Goal: Task Accomplishment & Management: Manage account settings

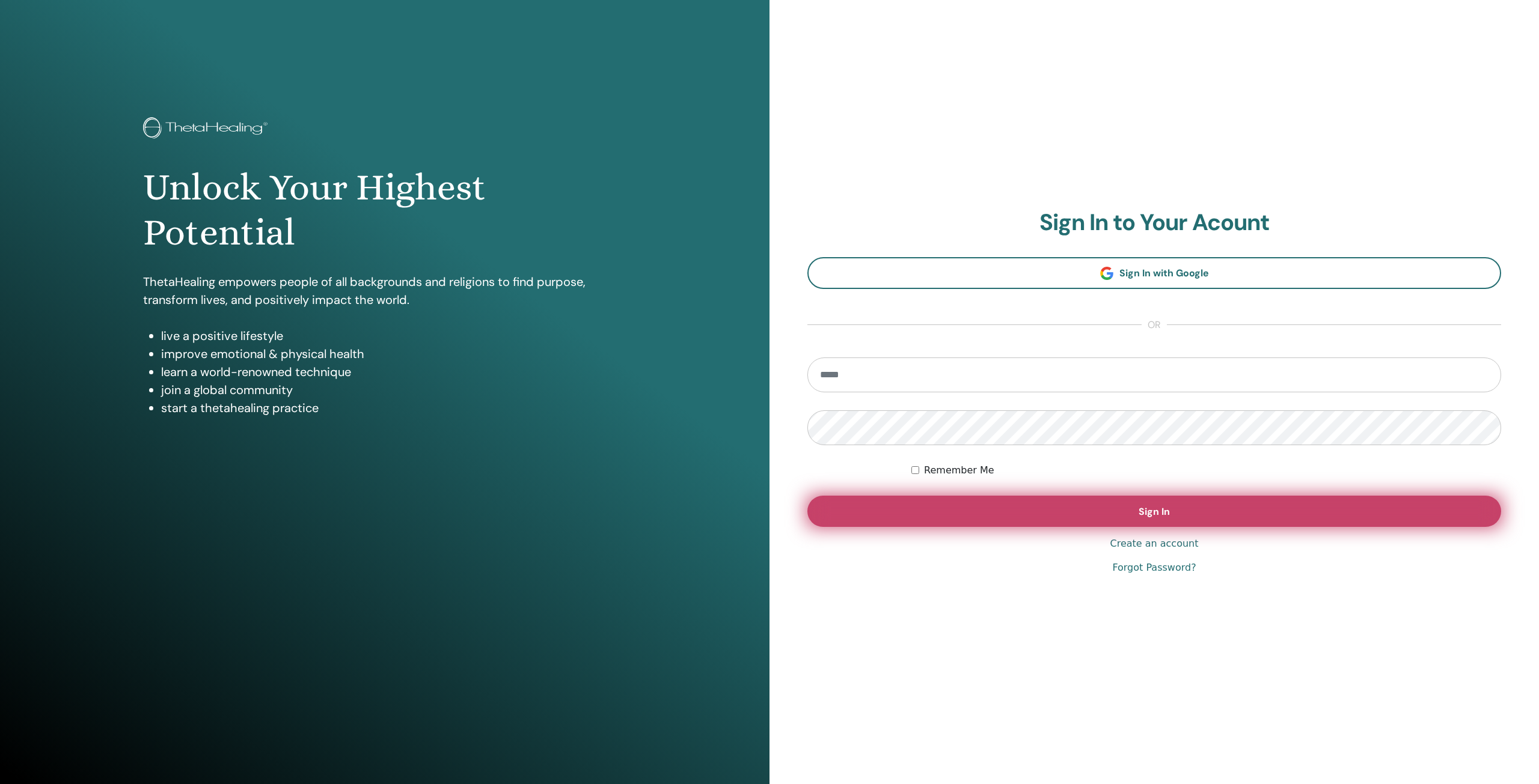
type input "**********"
click at [1141, 518] on button "Sign In" at bounding box center [1154, 511] width 693 height 31
click at [1141, 506] on span "Sign In" at bounding box center [1154, 511] width 31 height 13
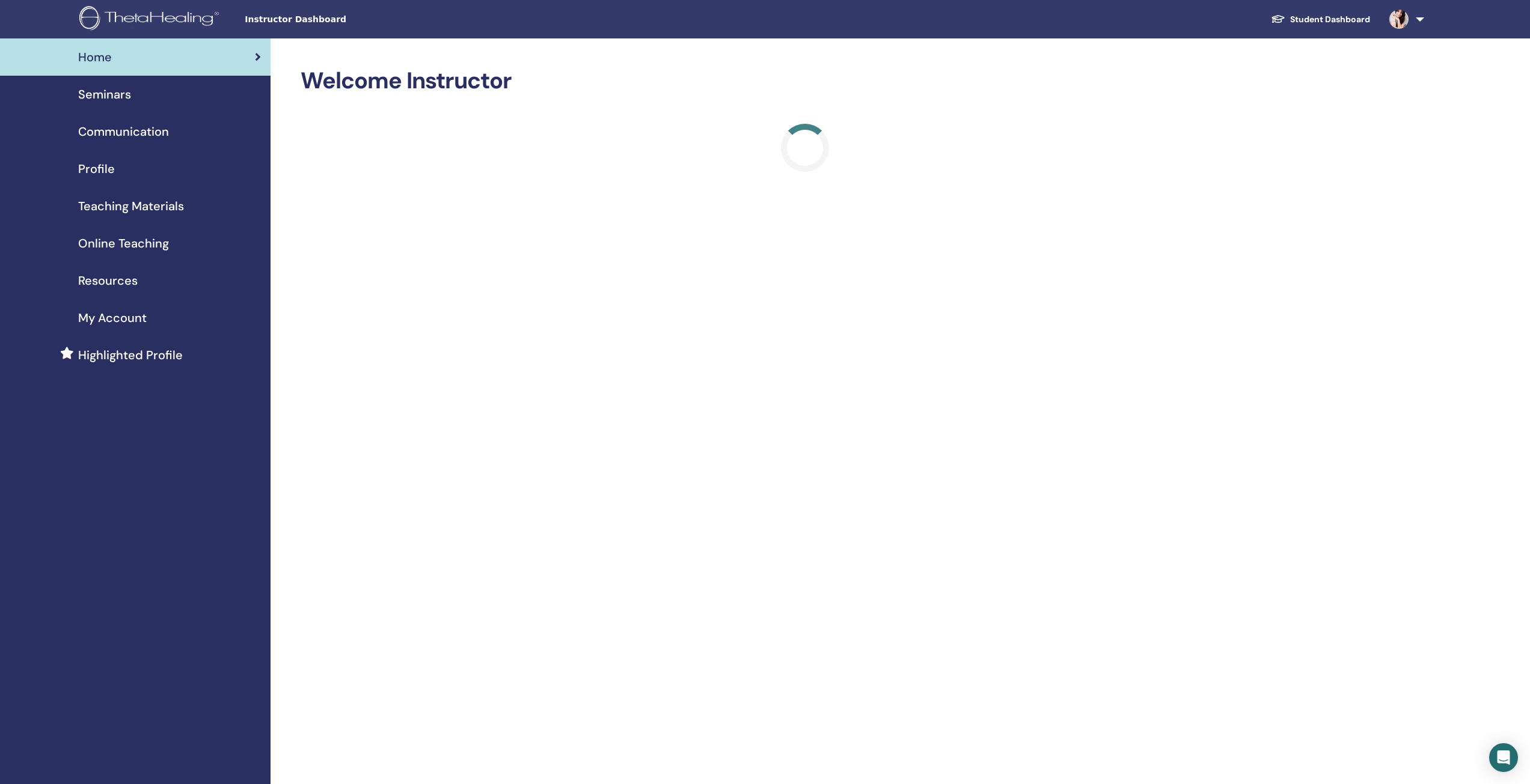
click at [115, 91] on span "Seminars" at bounding box center [104, 94] width 53 height 18
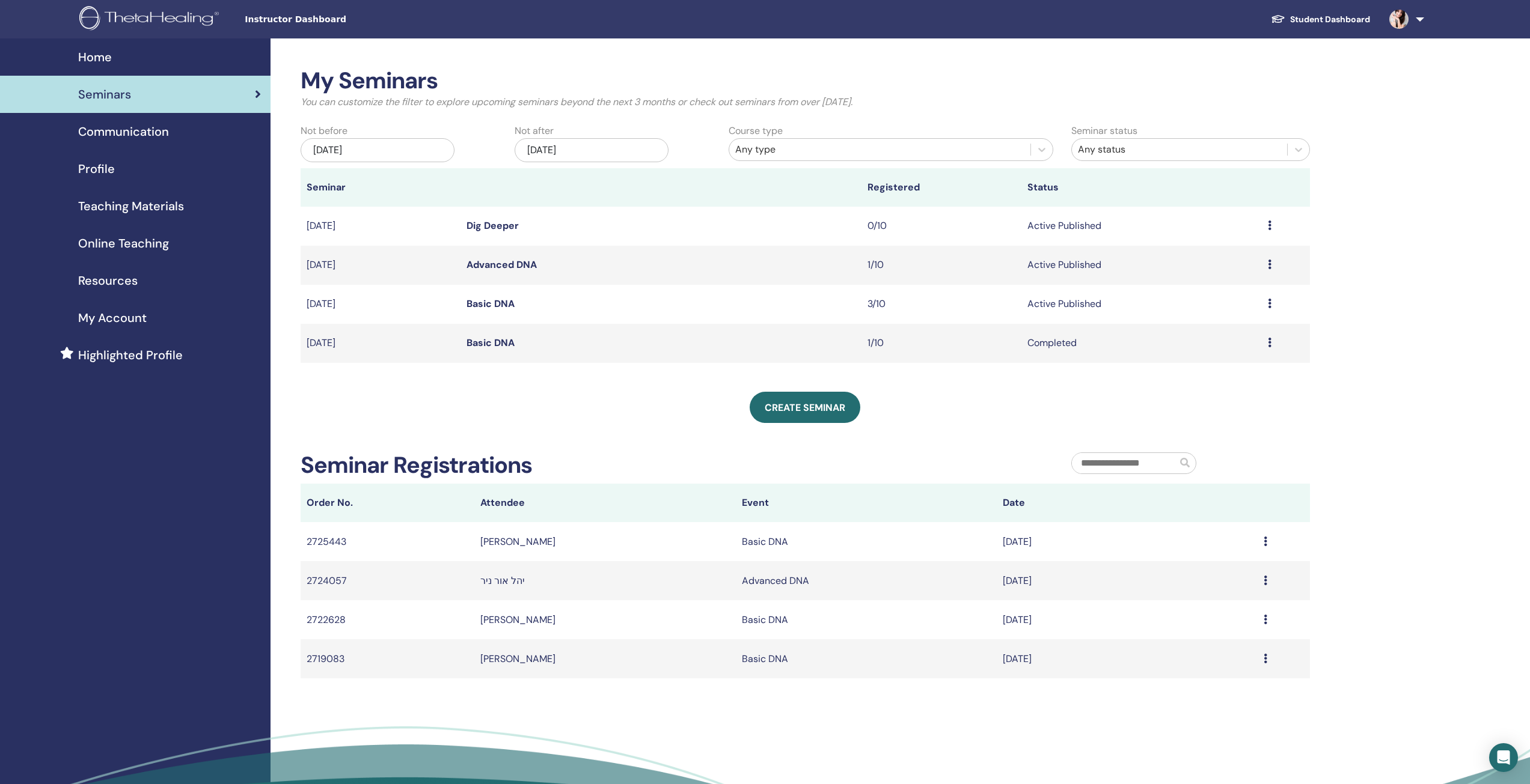
click at [484, 301] on link "Basic DNA" at bounding box center [490, 303] width 48 height 13
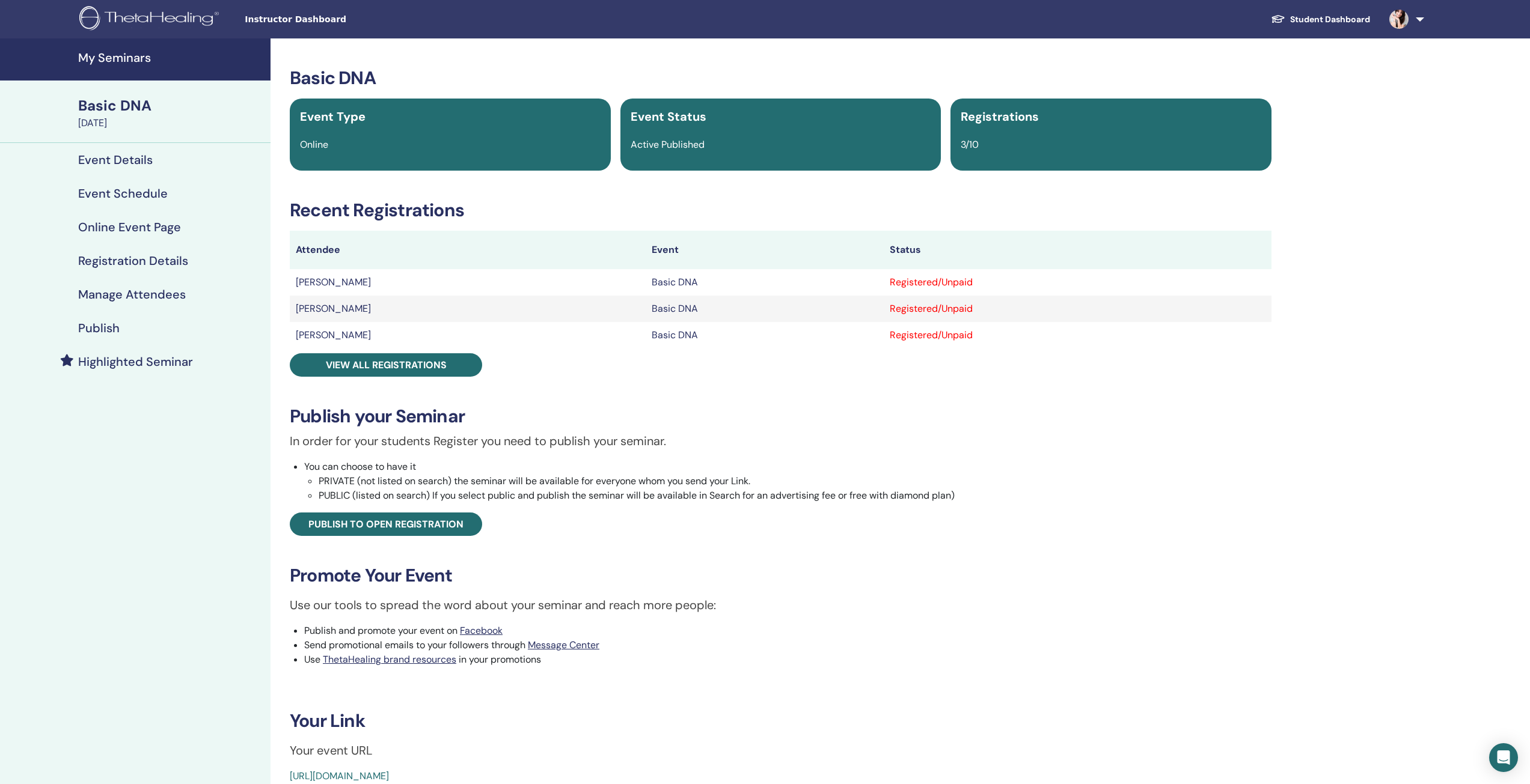
click at [112, 293] on h4 "Manage Attendees" at bounding box center [132, 294] width 107 height 14
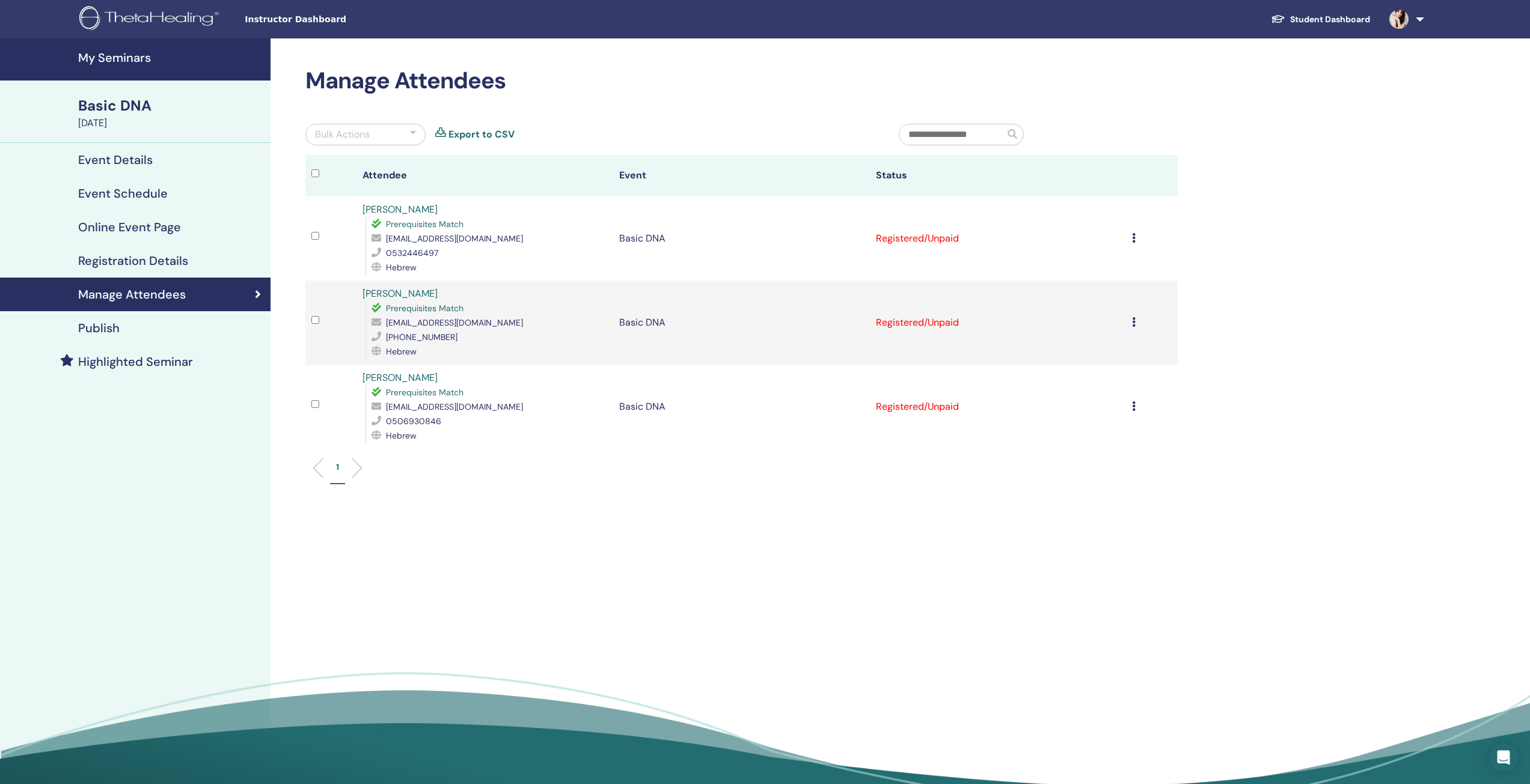
click at [1133, 236] on icon at bounding box center [1133, 237] width 4 height 10
click at [1068, 283] on p "Mark as Paid" at bounding box center [1074, 282] width 95 height 14
click at [1133, 322] on icon at bounding box center [1133, 322] width 4 height 10
click at [1075, 370] on p "Mark as Paid" at bounding box center [1074, 368] width 95 height 14
click at [1136, 407] on div "Cancel Registration Do not auto-certify Mark as Paid Mark as Unpaid Mark as Abs…" at bounding box center [1151, 406] width 39 height 14
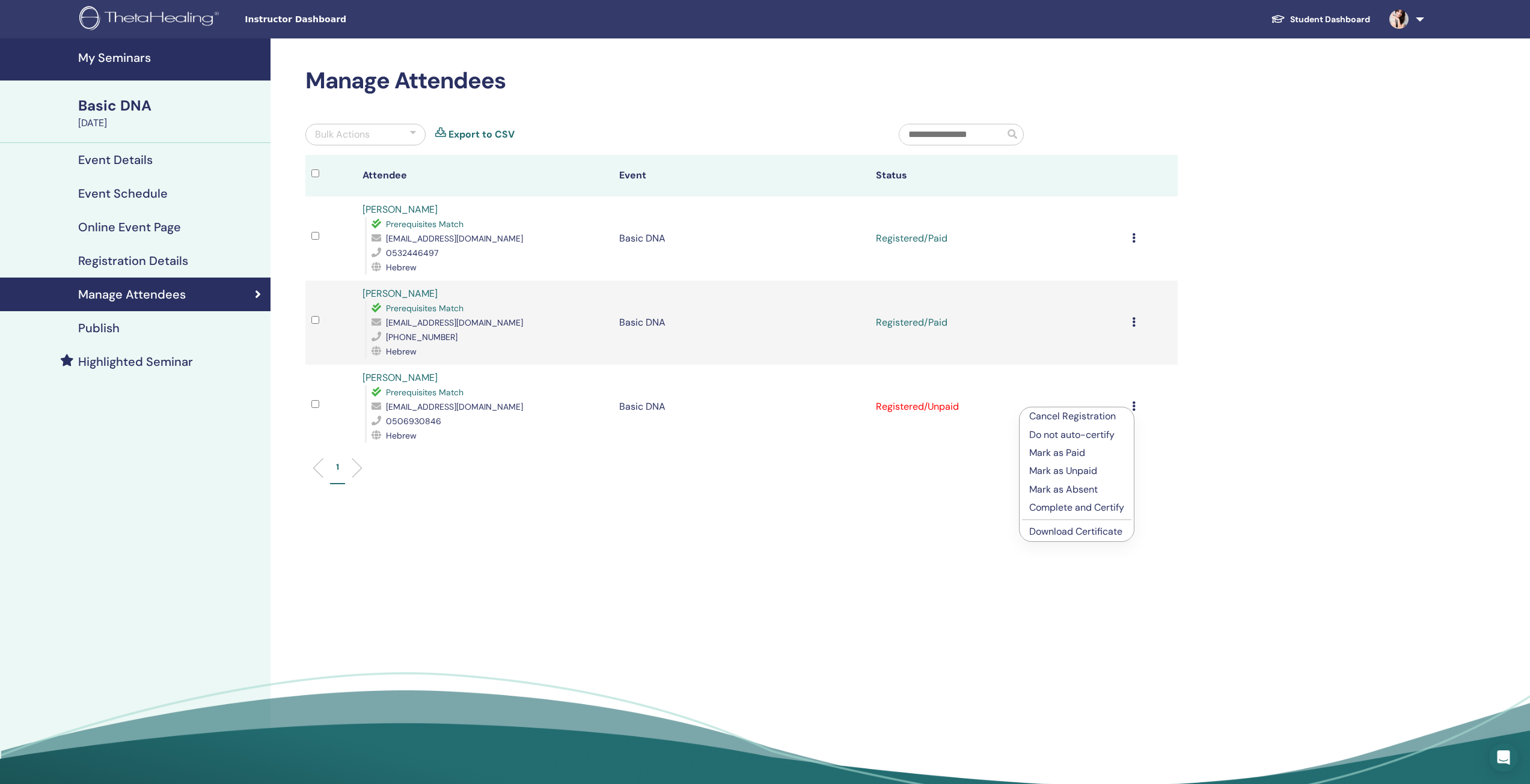
click at [1068, 452] on p "Mark as Paid" at bounding box center [1076, 453] width 95 height 14
click at [1132, 234] on icon at bounding box center [1133, 237] width 4 height 10
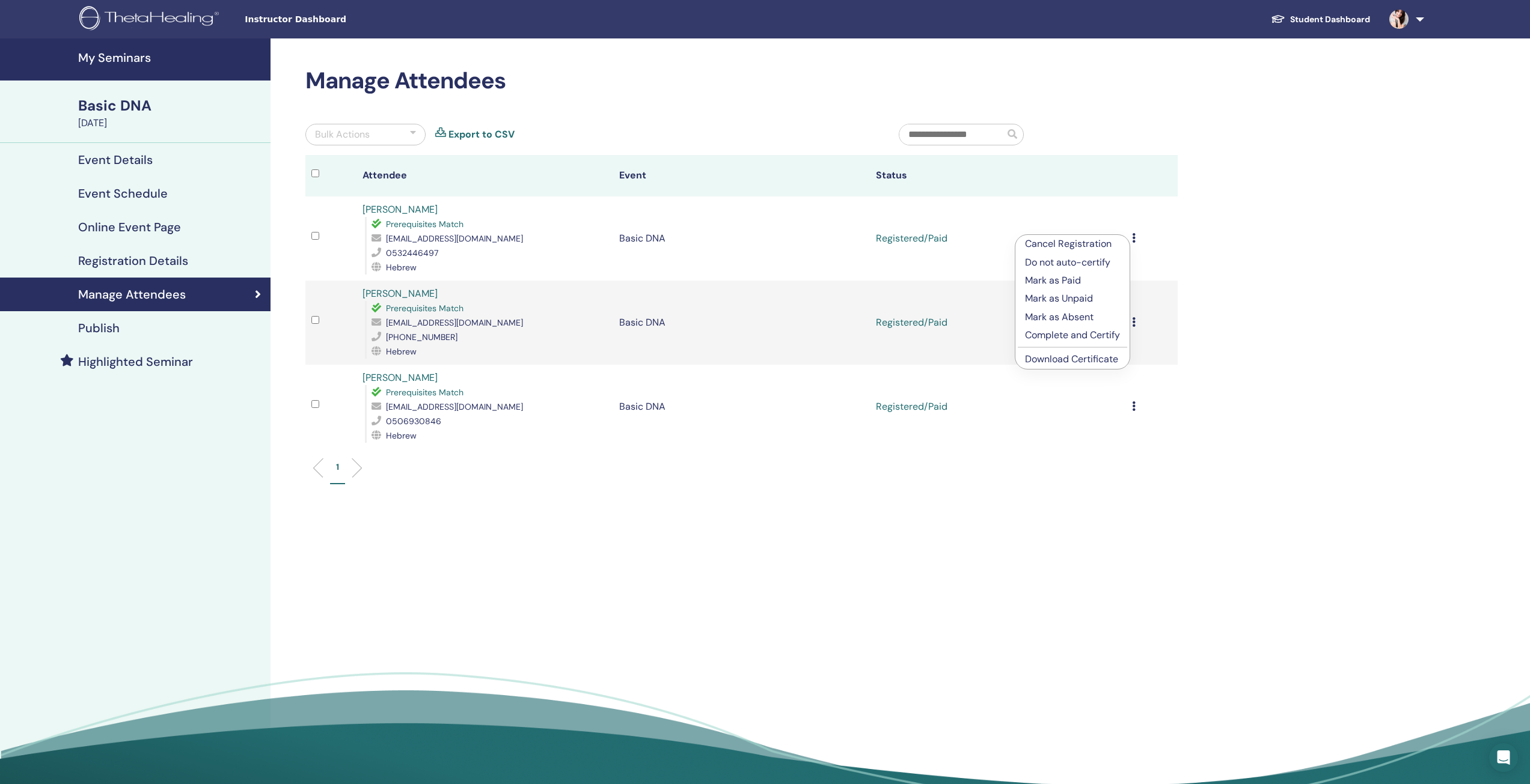
click at [1085, 334] on p "Complete and Certify" at bounding box center [1072, 335] width 95 height 14
click at [1136, 323] on div "Cancel Registration Do not auto-certify Mark as Paid Mark as Unpaid Mark as Abs…" at bounding box center [1151, 322] width 39 height 14
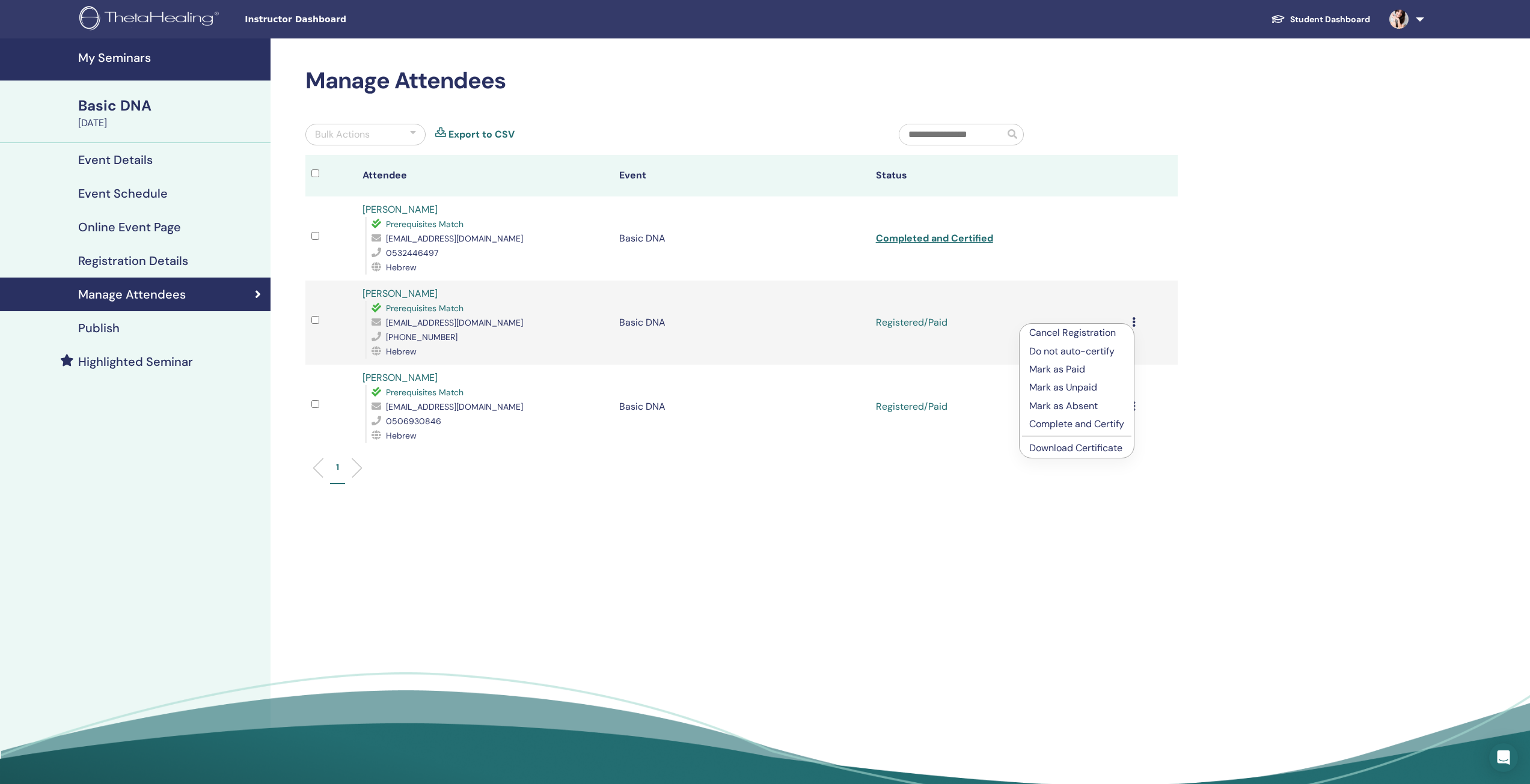
click at [1096, 424] on p "Complete and Certify" at bounding box center [1076, 424] width 95 height 14
click at [1132, 404] on icon at bounding box center [1133, 406] width 4 height 10
click at [1065, 505] on p "Complete and Certify" at bounding box center [1072, 504] width 95 height 14
click at [136, 159] on h4 "Event Details" at bounding box center [115, 159] width 75 height 14
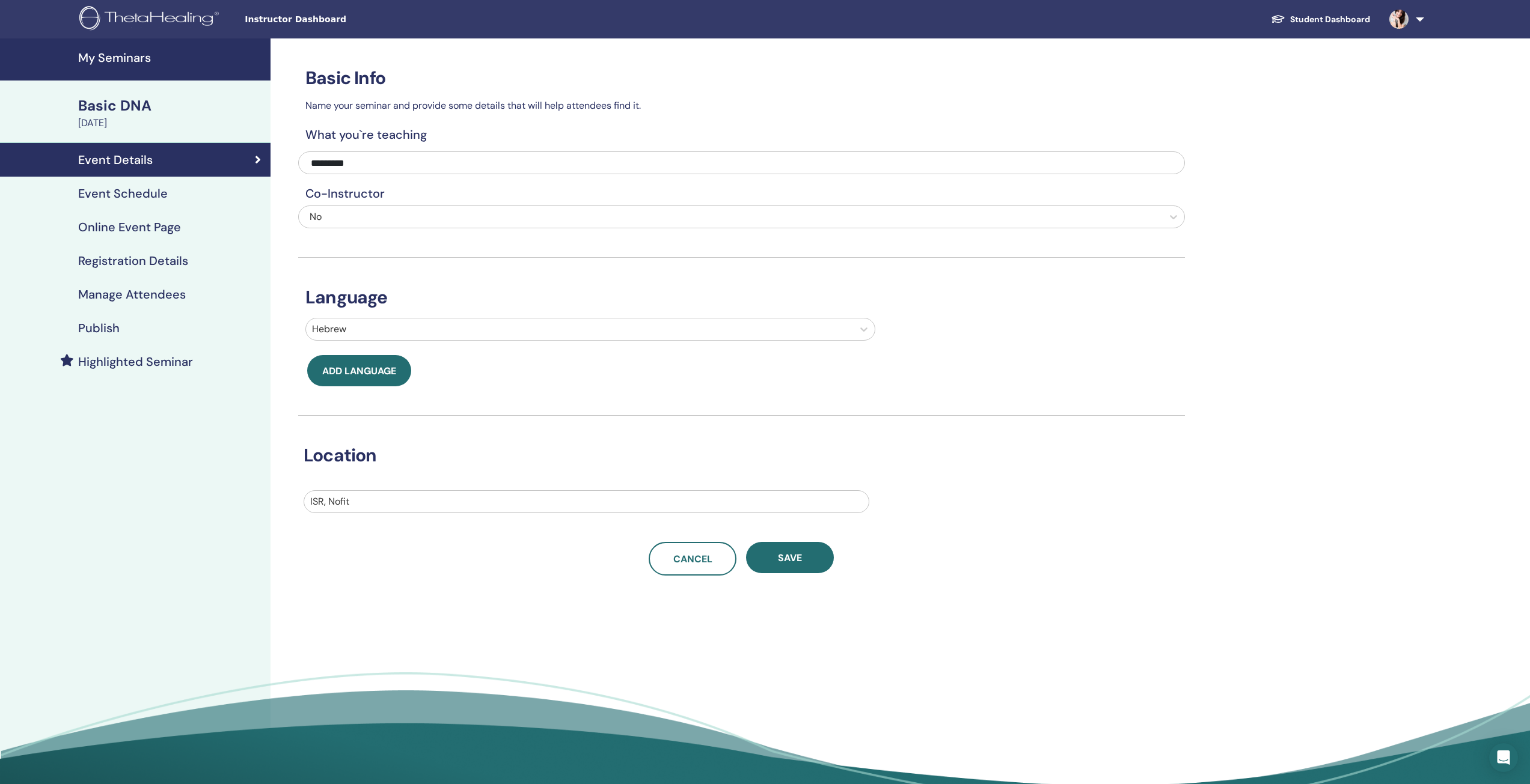
click at [113, 59] on h4 "My Seminars" at bounding box center [171, 57] width 185 height 14
